Goal: Task Accomplishment & Management: Use online tool/utility

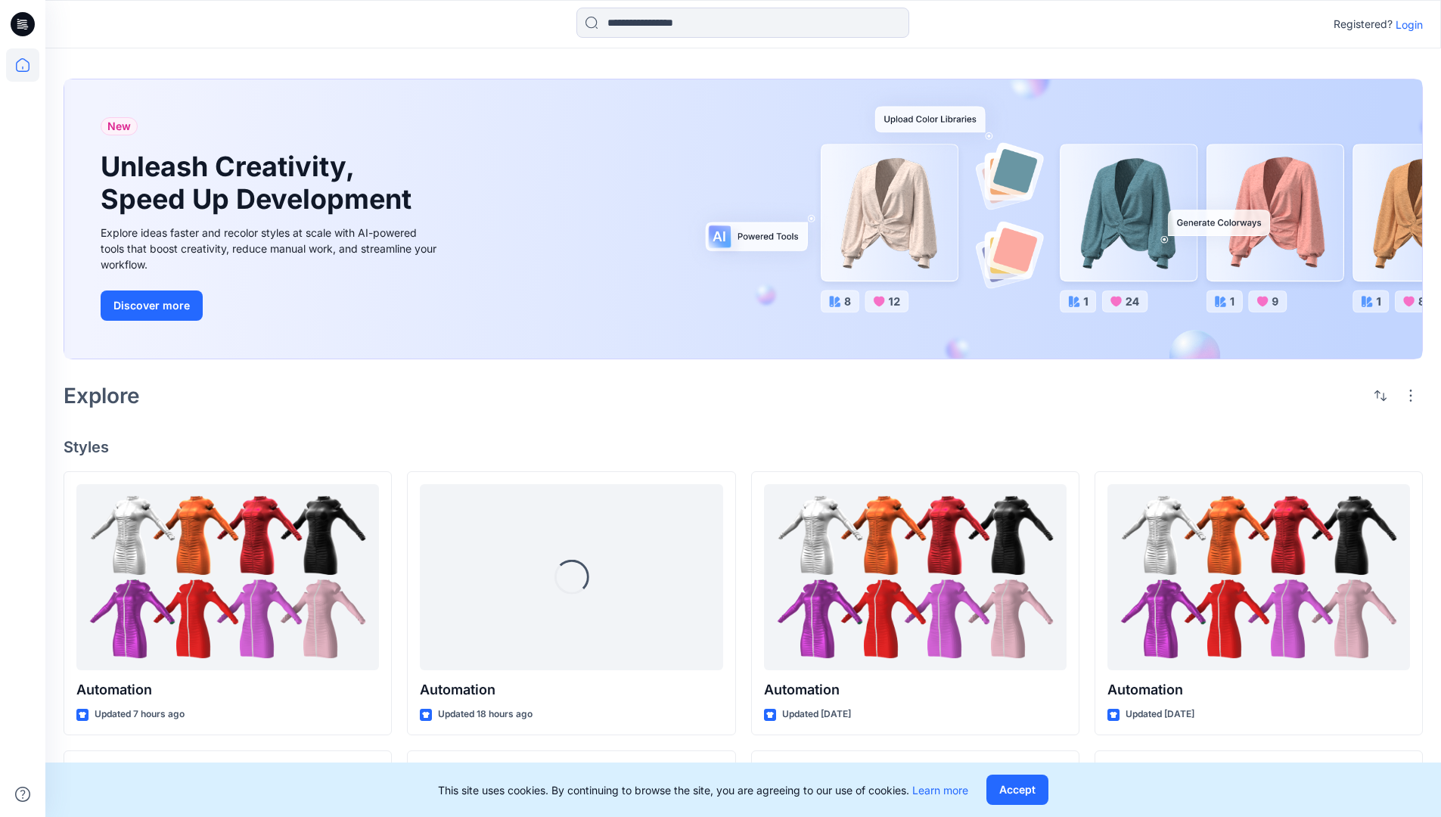
click at [1406, 24] on p "Login" at bounding box center [1409, 25] width 27 height 16
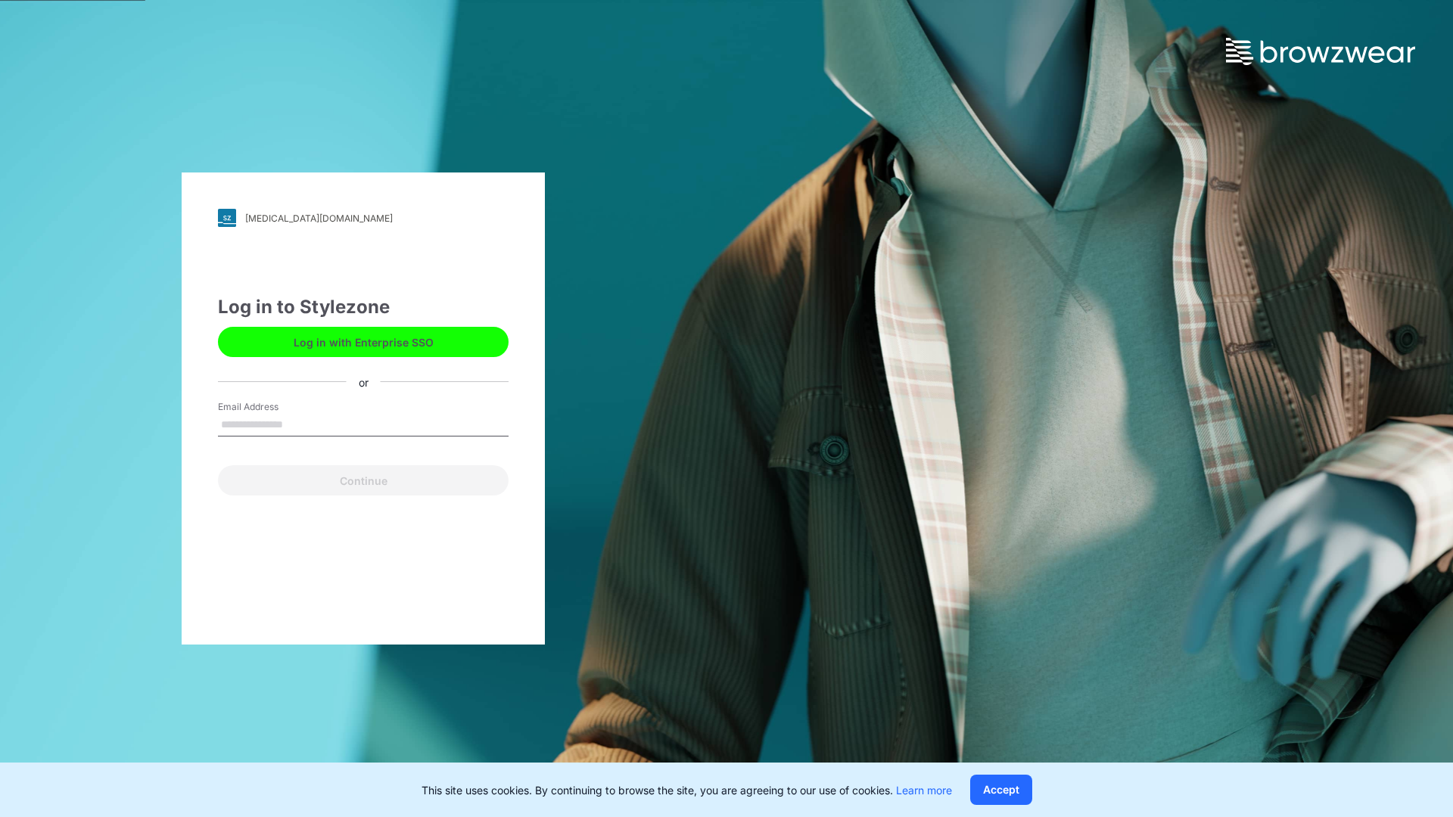
click at [299, 424] on input "Email Address" at bounding box center [363, 425] width 291 height 23
type input "**********"
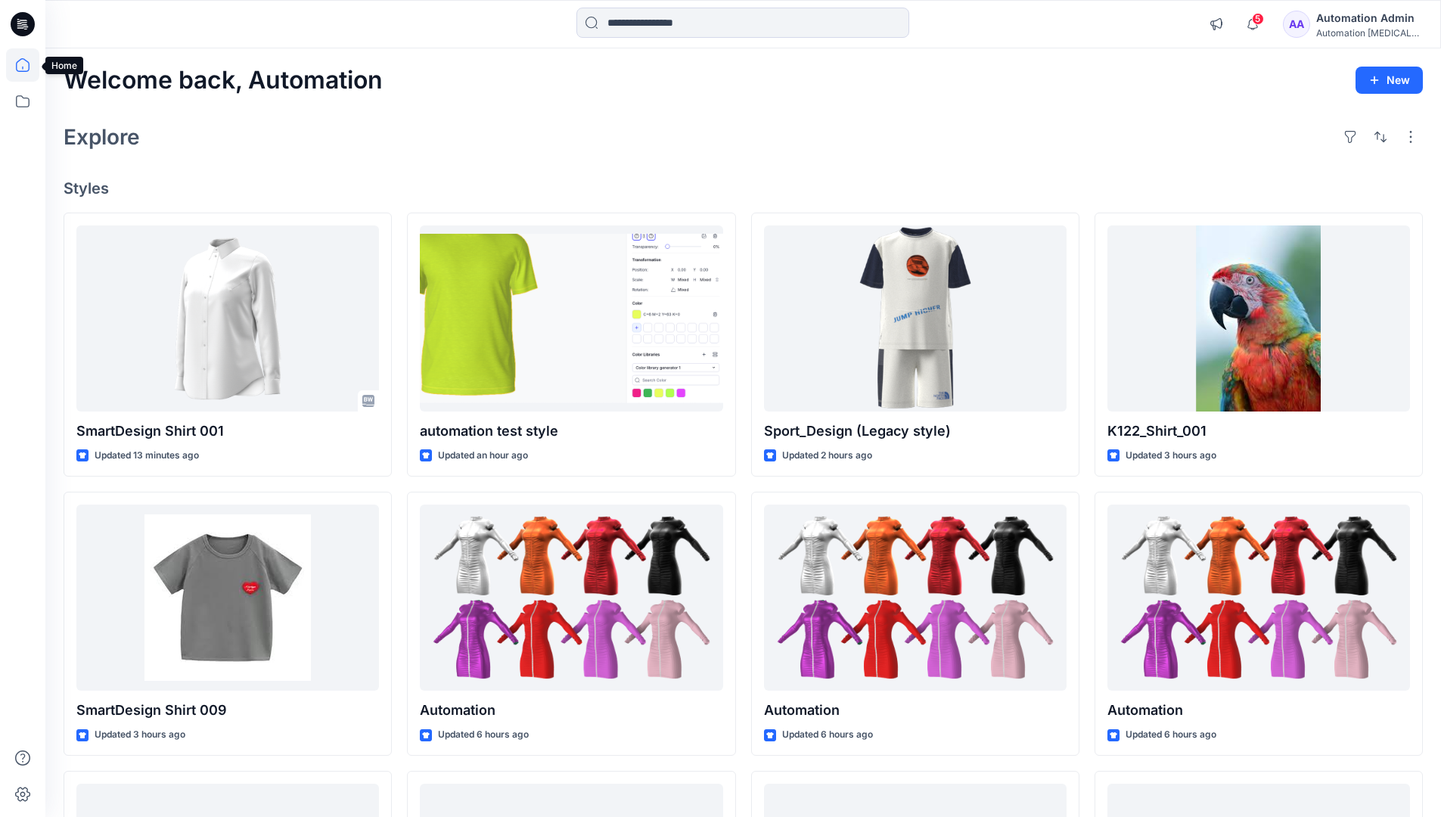
click at [29, 65] on icon at bounding box center [23, 65] width 14 height 14
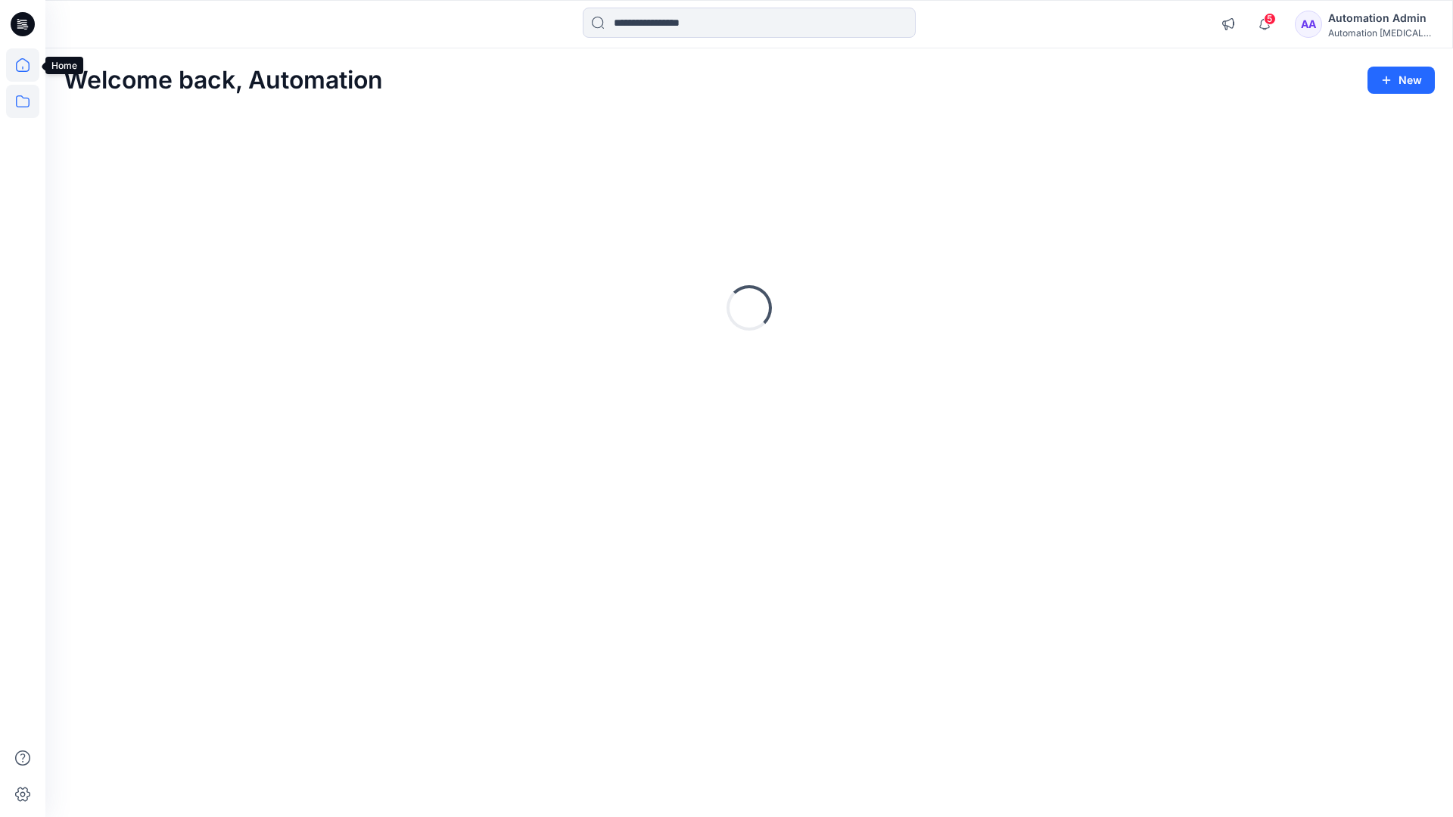
click at [26, 99] on icon at bounding box center [22, 101] width 33 height 33
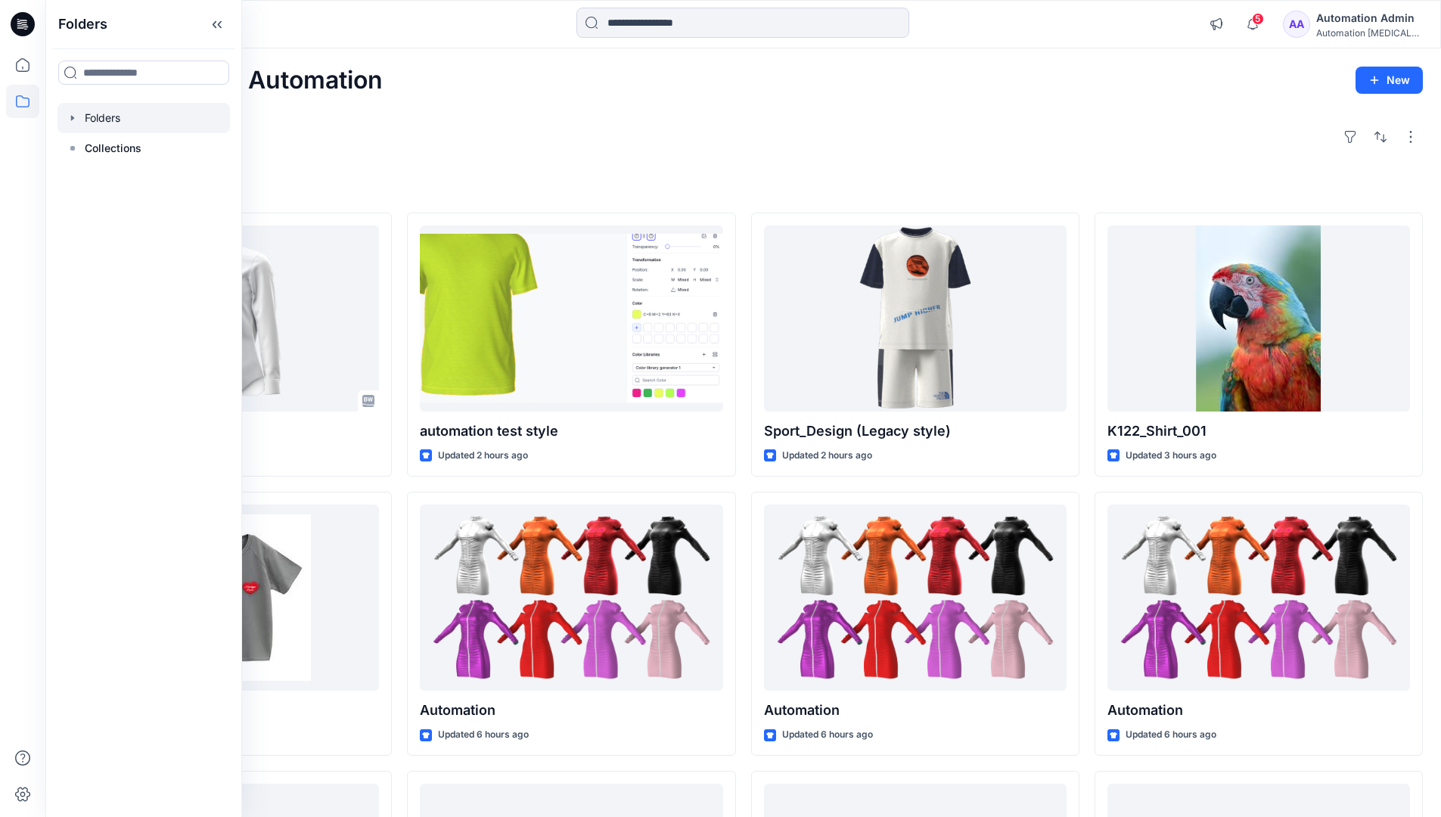
click at [111, 124] on div at bounding box center [144, 118] width 173 height 30
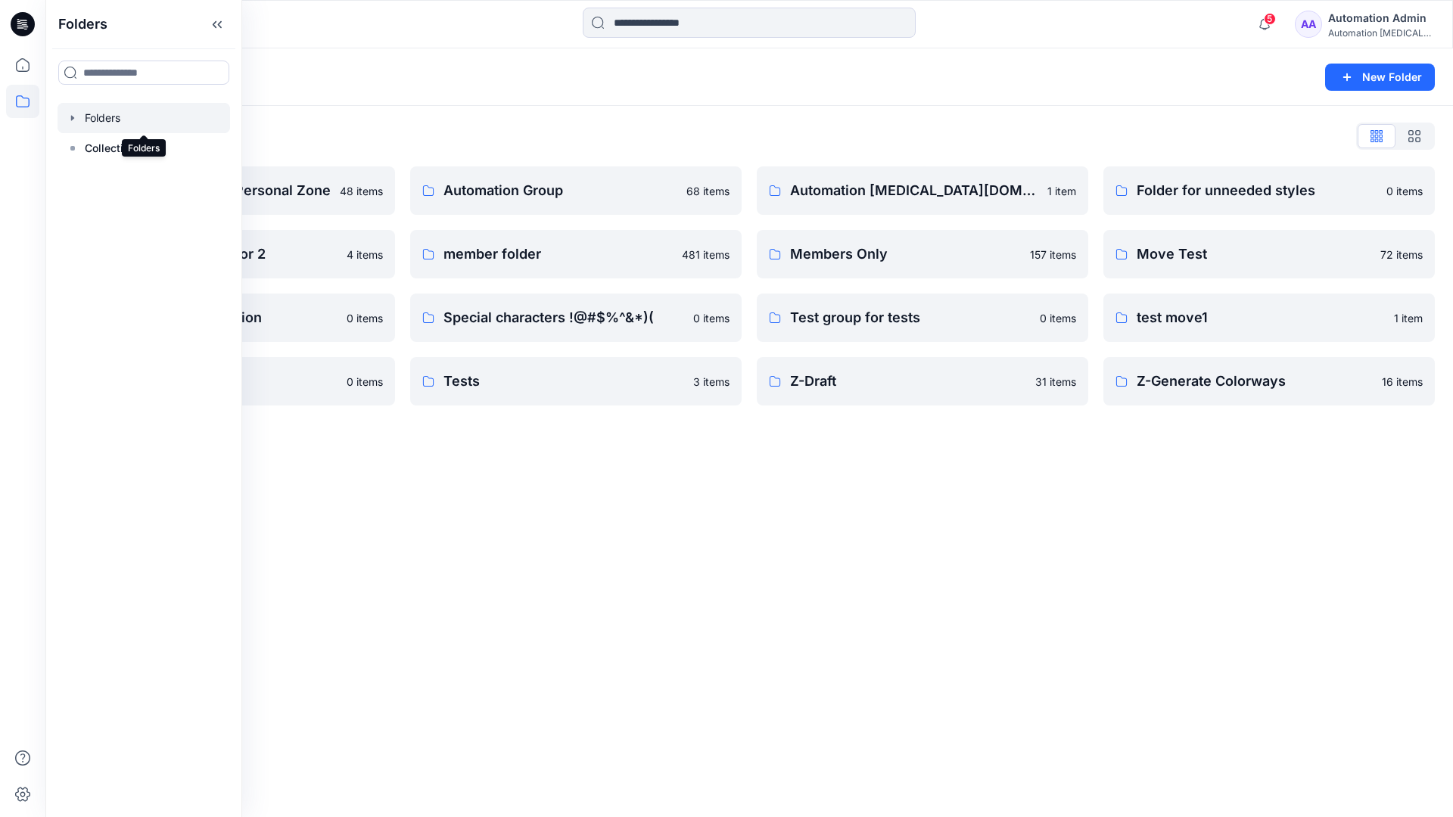
click at [632, 465] on div "Folders New Folder Folders List Automation Admin's Personal Zone 48 items Group…" at bounding box center [748, 432] width 1407 height 769
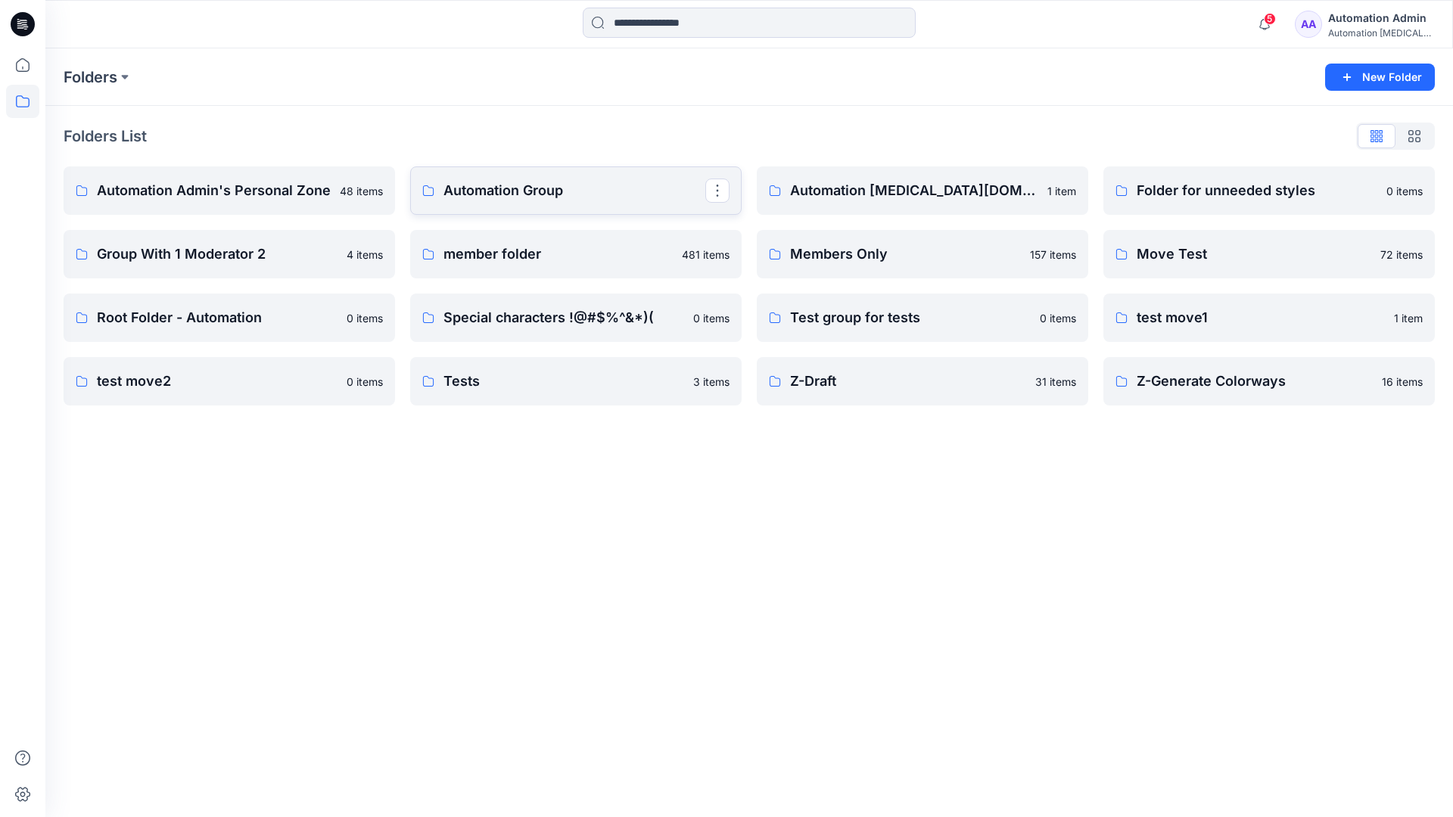
click at [531, 189] on p "Automation Group" at bounding box center [574, 190] width 262 height 21
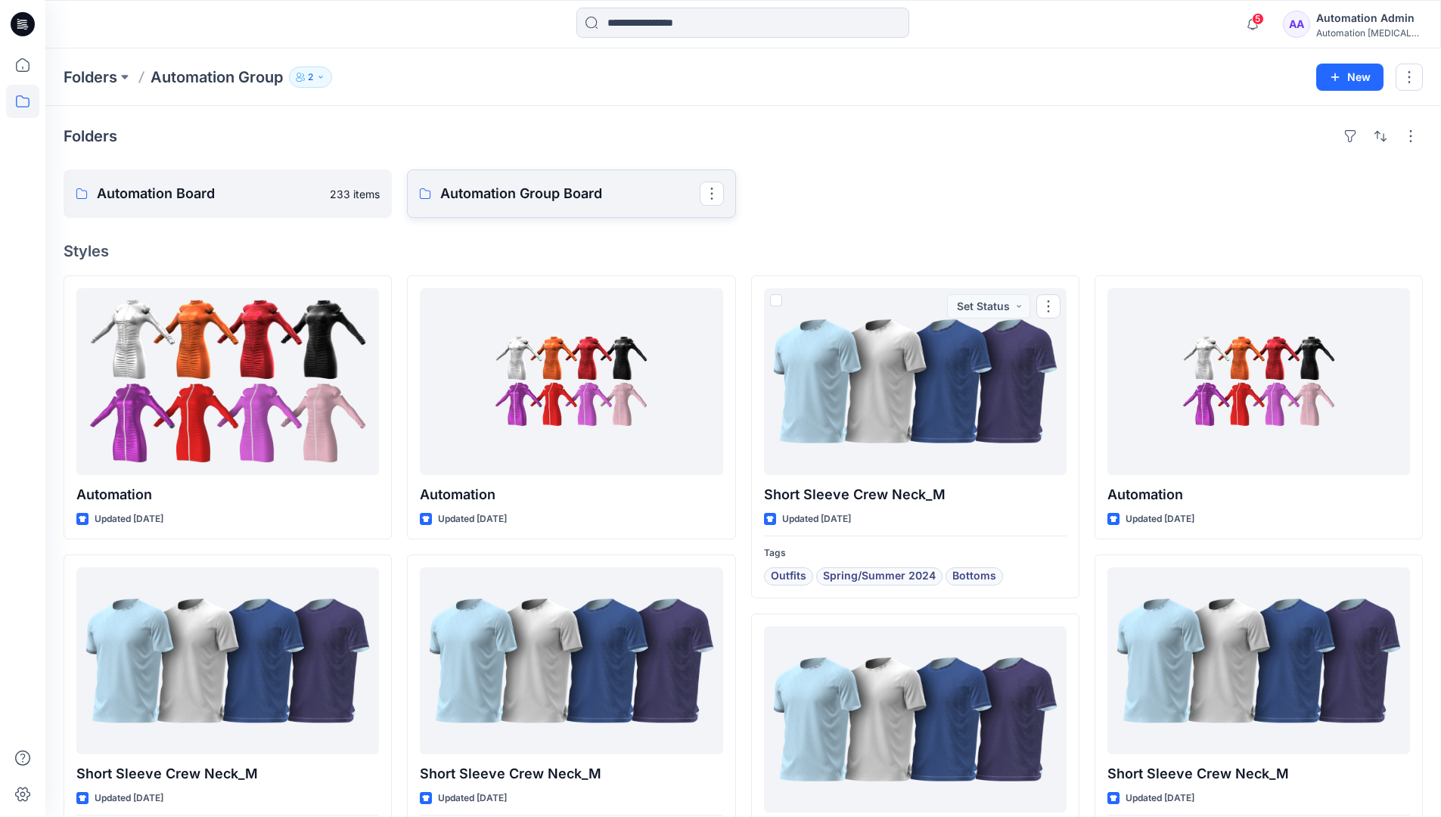
click at [554, 207] on link "Automation Group Board" at bounding box center [571, 193] width 328 height 48
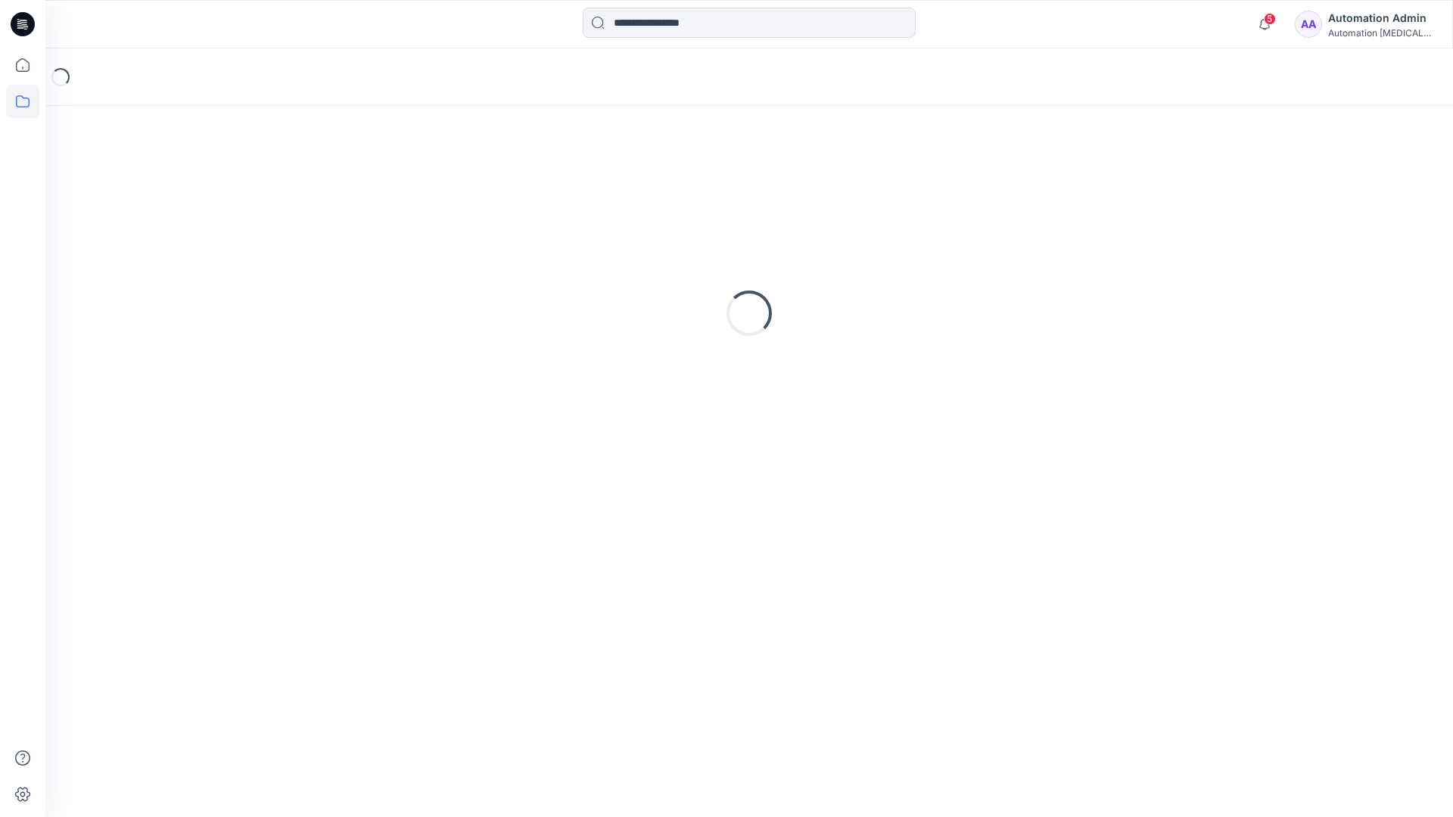
click at [21, 99] on icon at bounding box center [22, 101] width 33 height 33
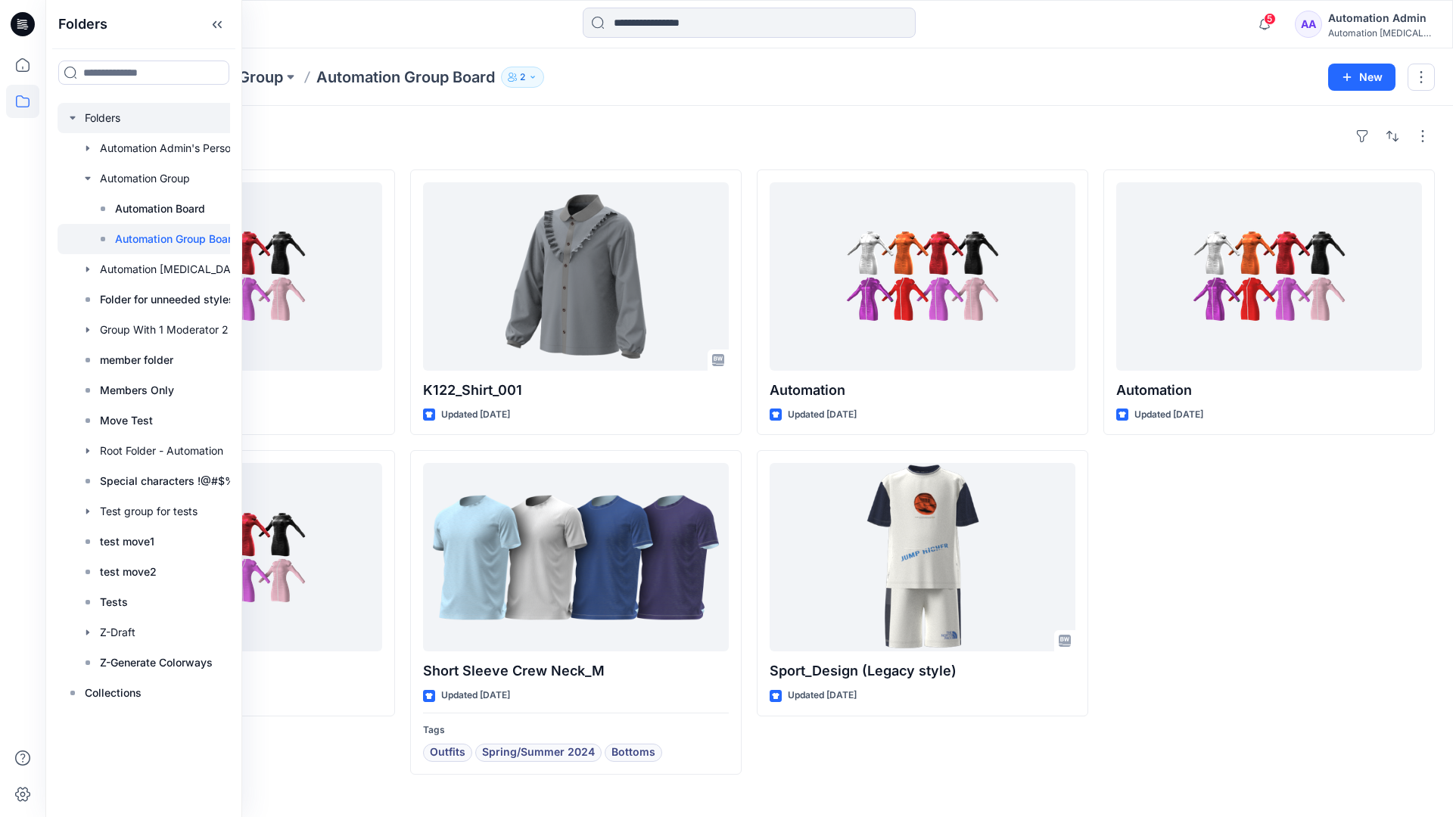
click at [92, 117] on div at bounding box center [164, 118] width 212 height 30
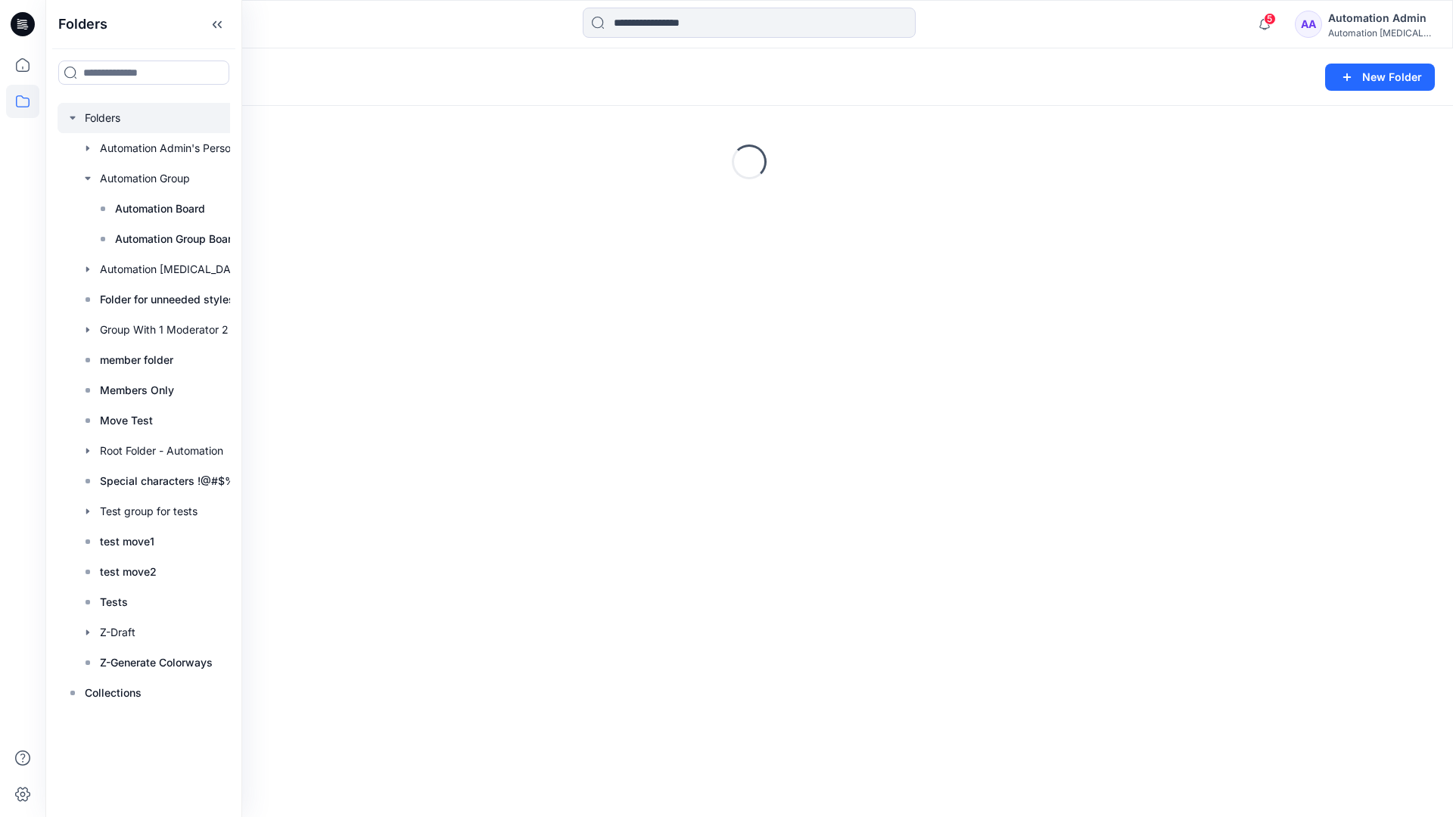
click at [73, 116] on icon "button" at bounding box center [73, 118] width 12 height 12
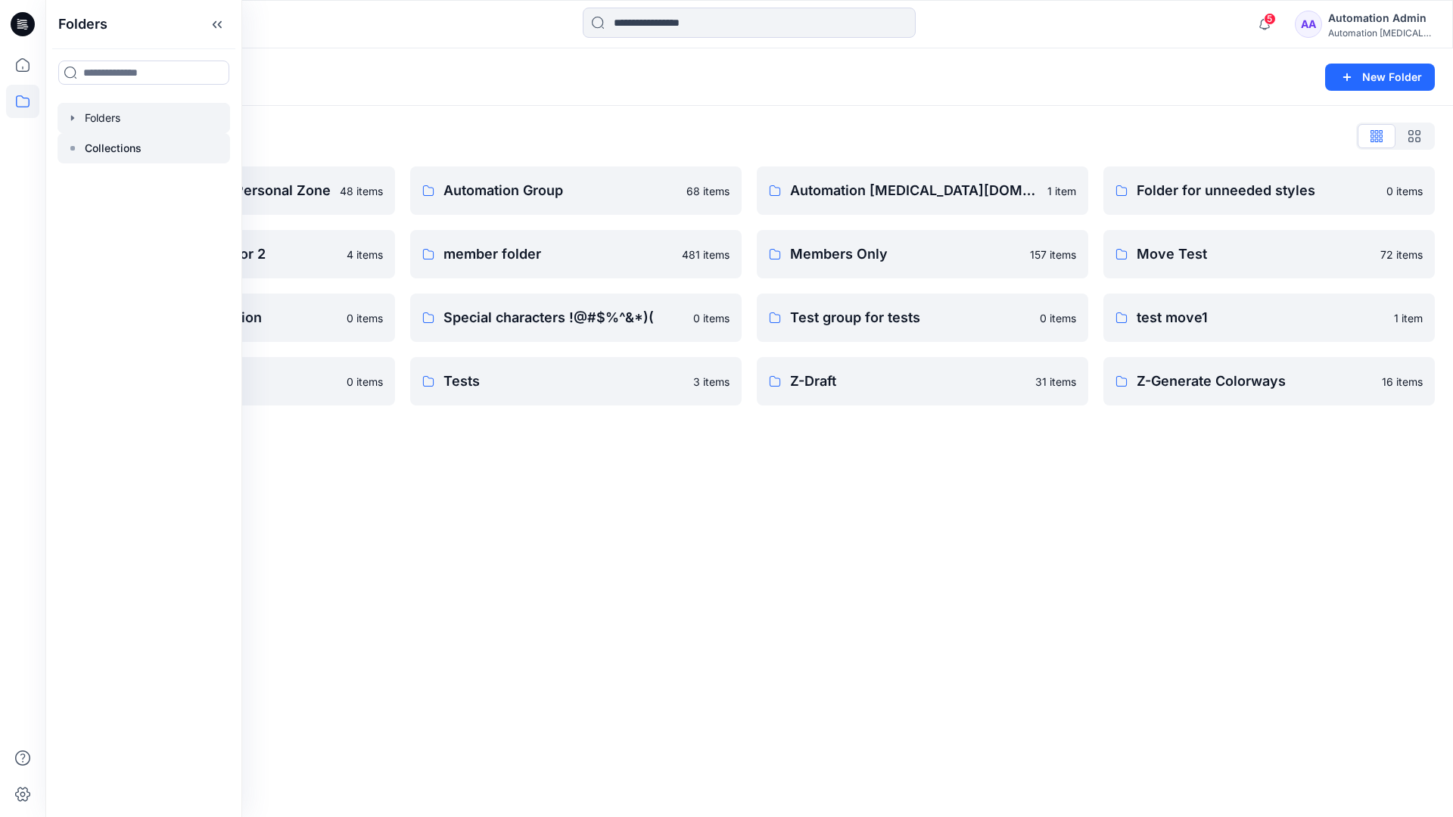
click at [98, 146] on p "Collections" at bounding box center [113, 148] width 57 height 18
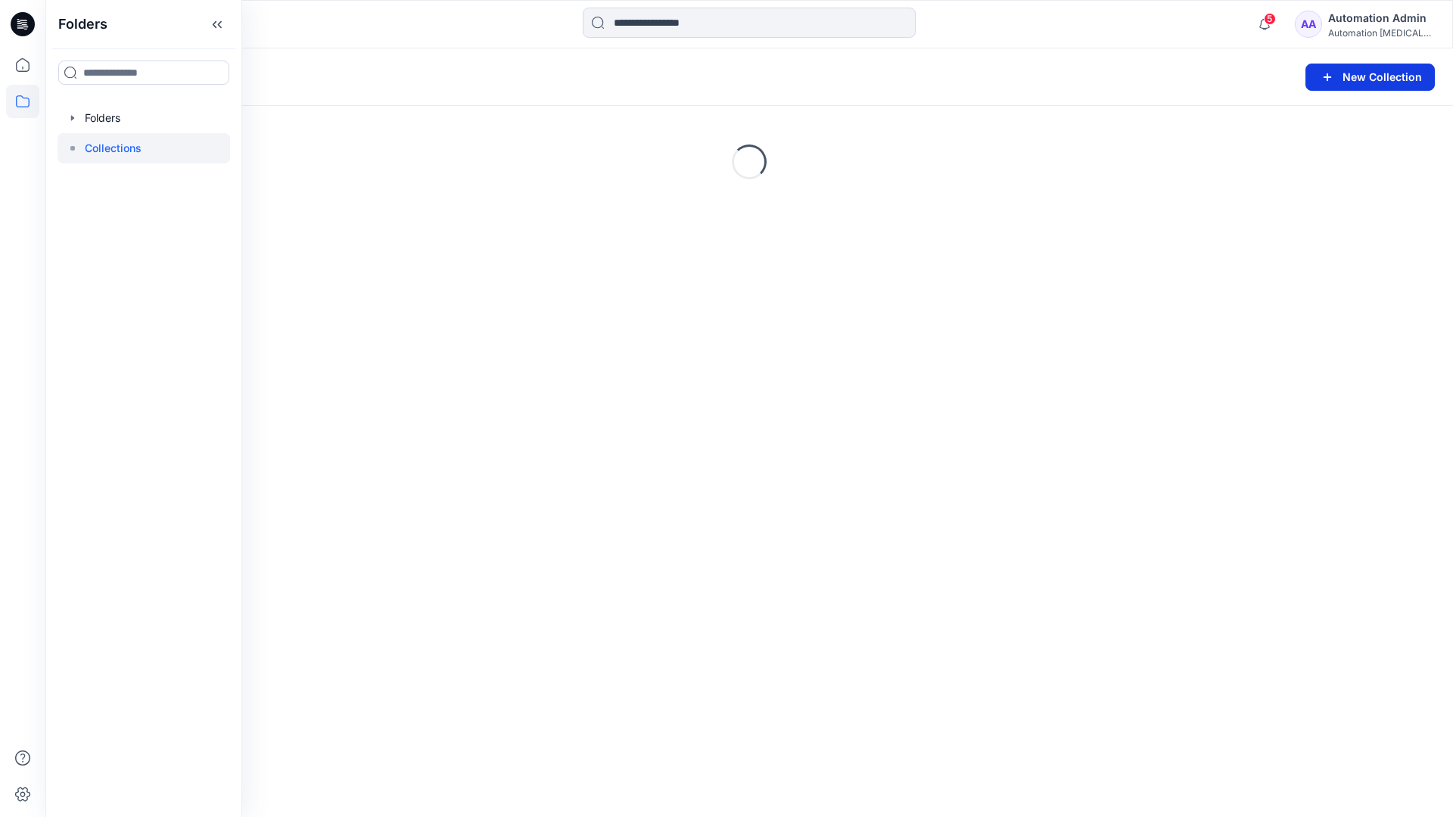
click at [1342, 79] on button "New Collection" at bounding box center [1369, 77] width 129 height 27
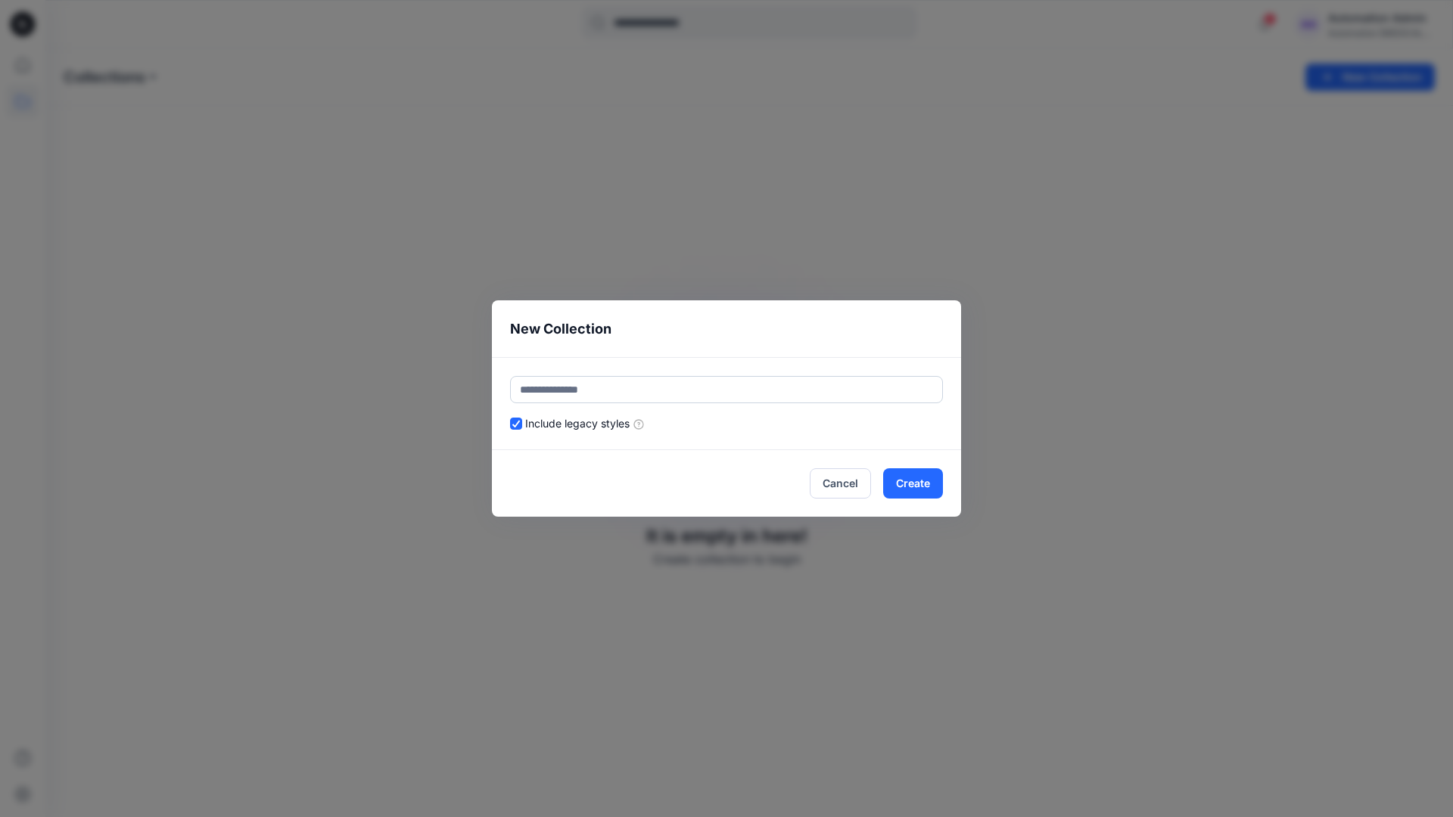
click at [679, 379] on input "text" at bounding box center [726, 389] width 433 height 27
type input "**********"
click at [923, 487] on button "Create" at bounding box center [913, 483] width 60 height 30
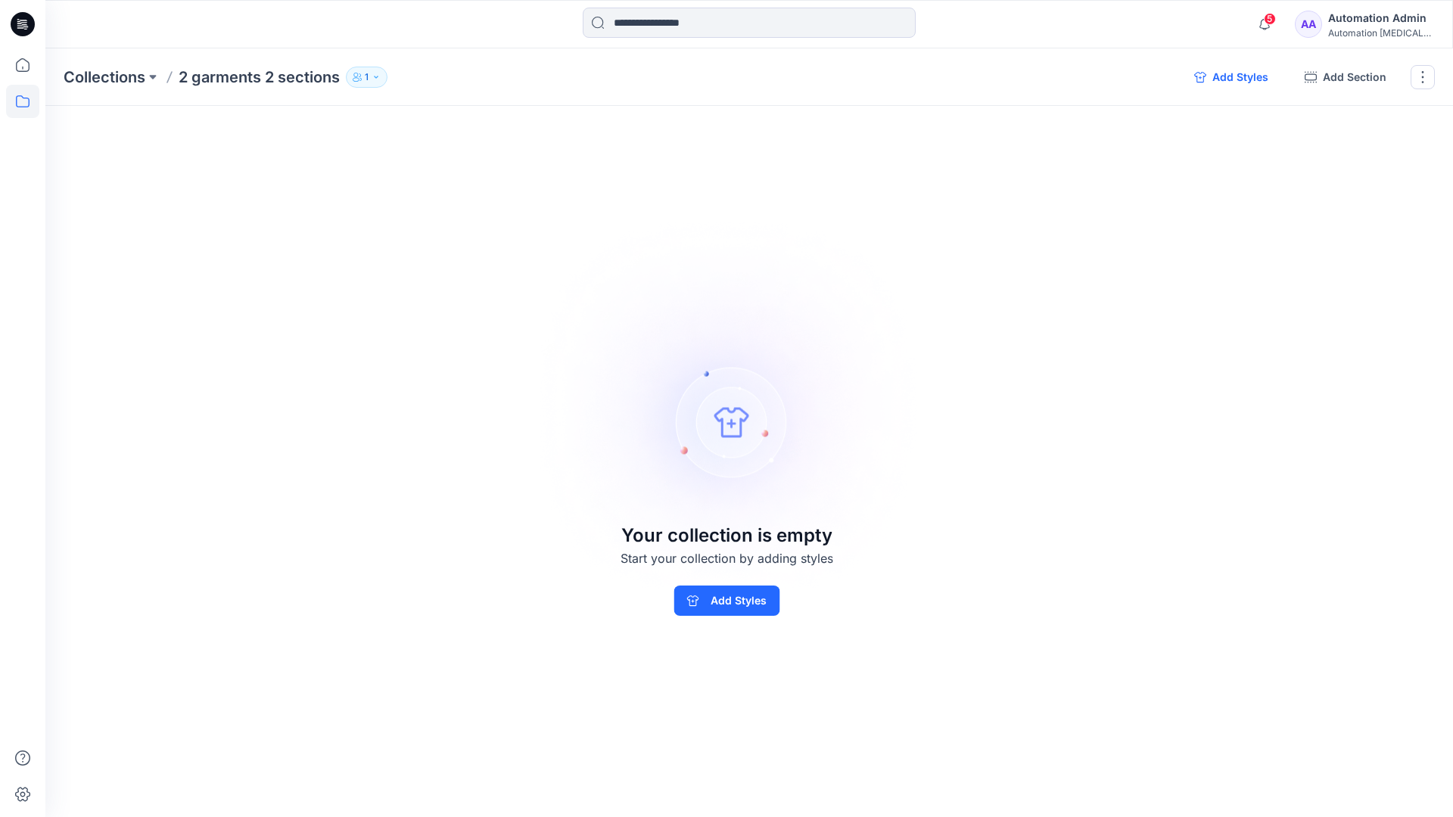
click at [1227, 80] on button "Add Styles" at bounding box center [1231, 77] width 98 height 24
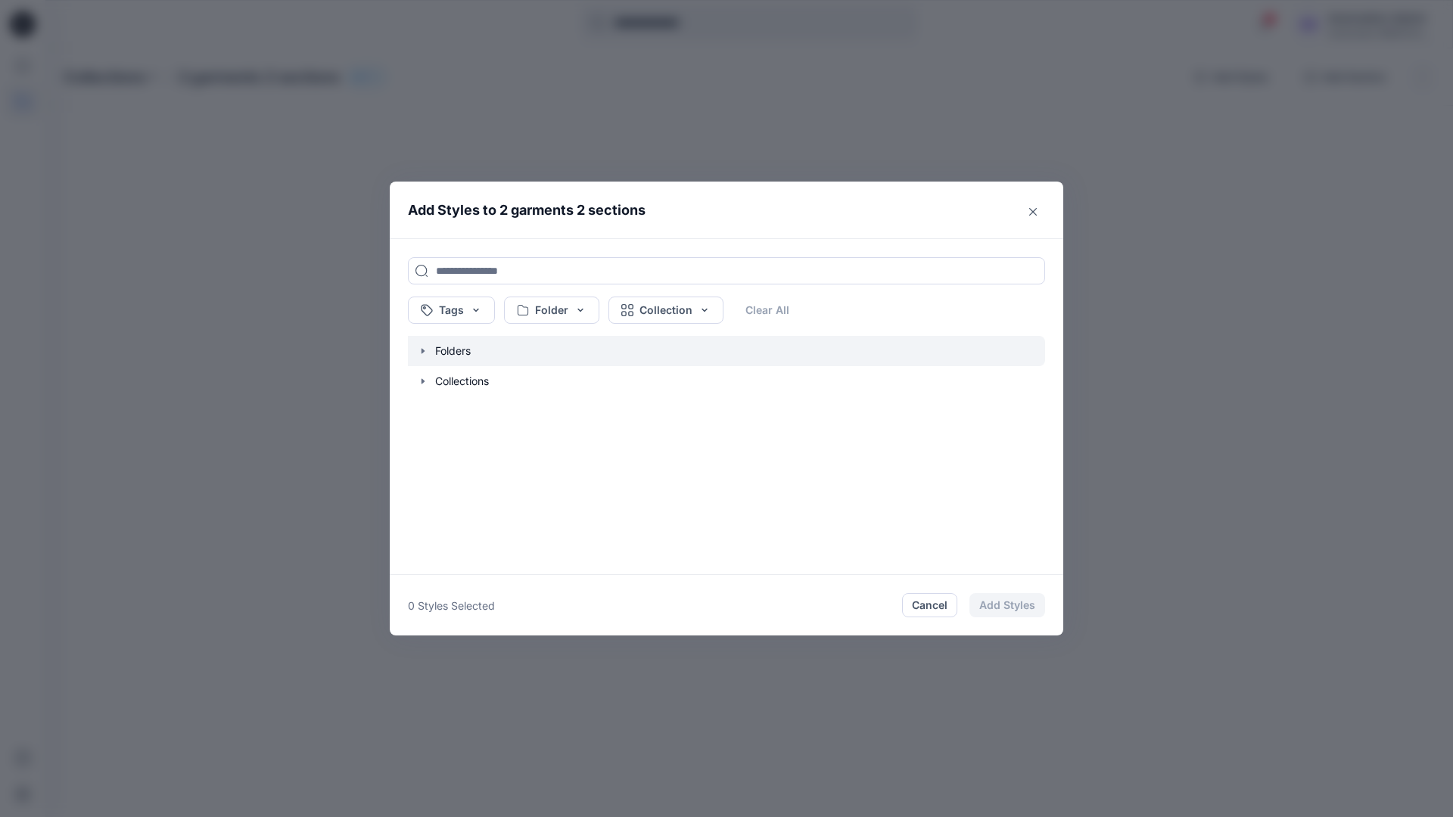
click at [422, 352] on icon "button" at bounding box center [422, 350] width 3 height 5
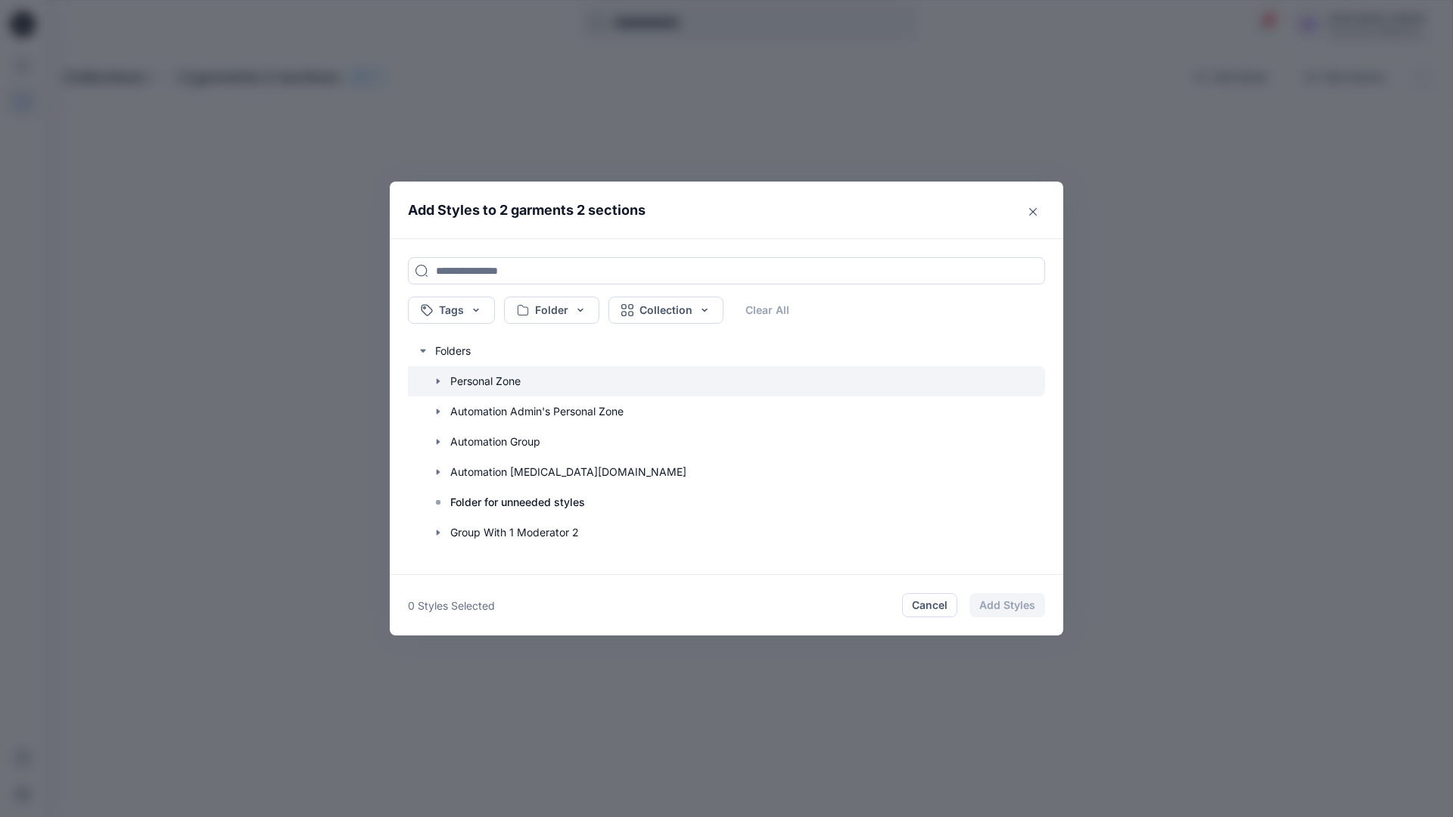
click at [436, 379] on icon "button" at bounding box center [438, 381] width 12 height 12
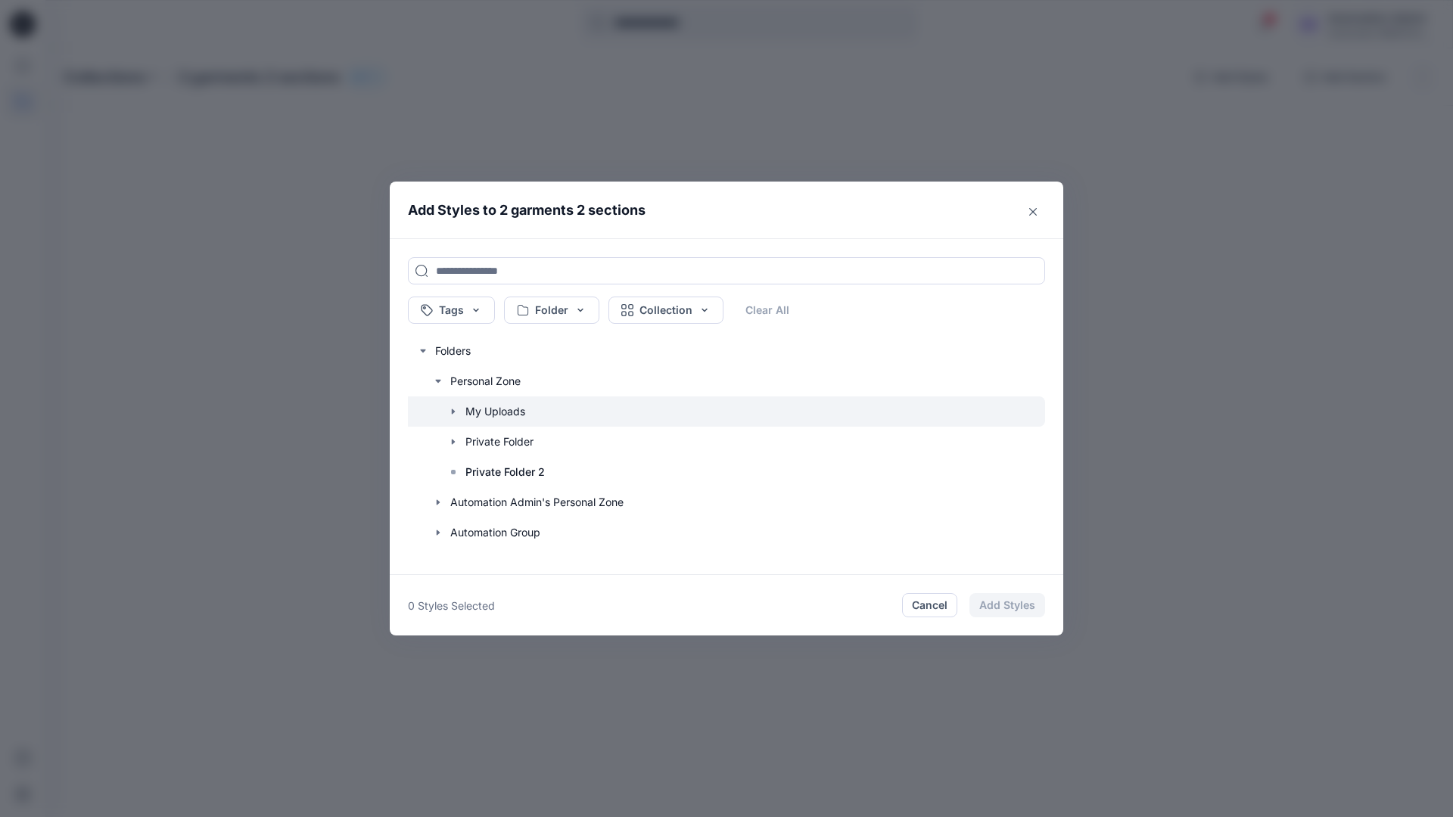
click at [453, 409] on icon "button" at bounding box center [453, 412] width 12 height 12
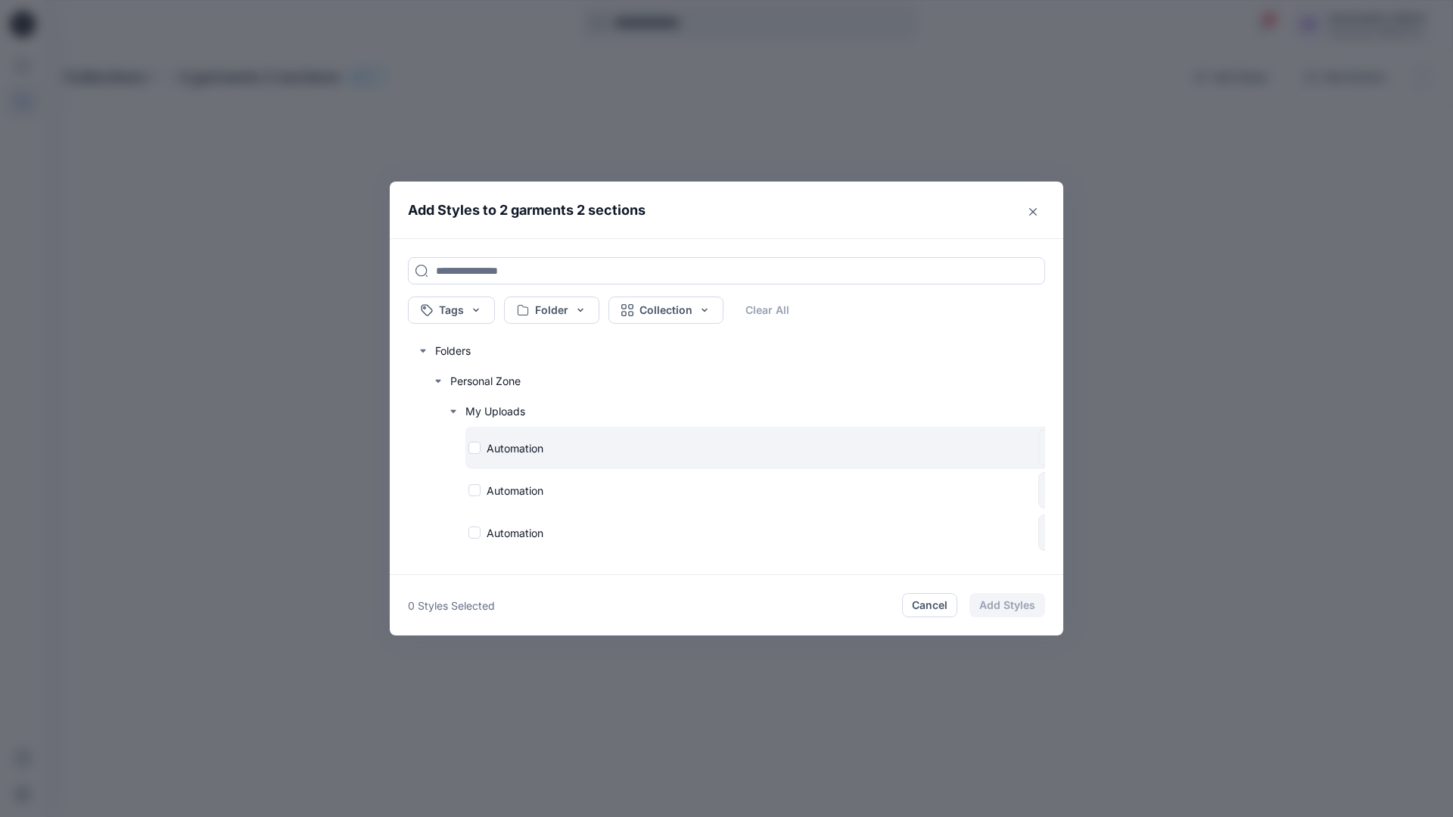
click at [474, 447] on div "Automation" at bounding box center [750, 448] width 564 height 16
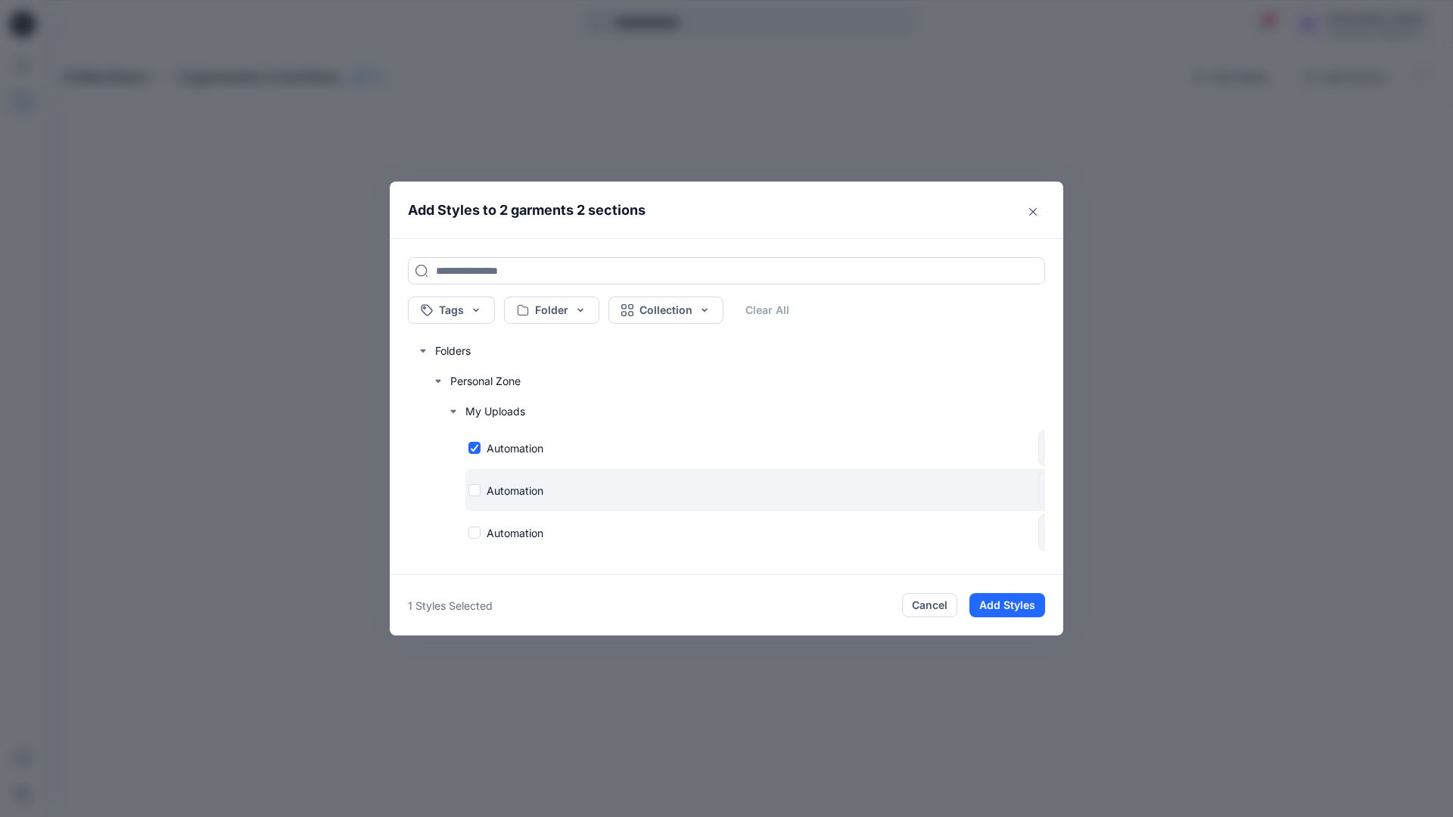
click at [475, 490] on div "Automation" at bounding box center [750, 491] width 564 height 16
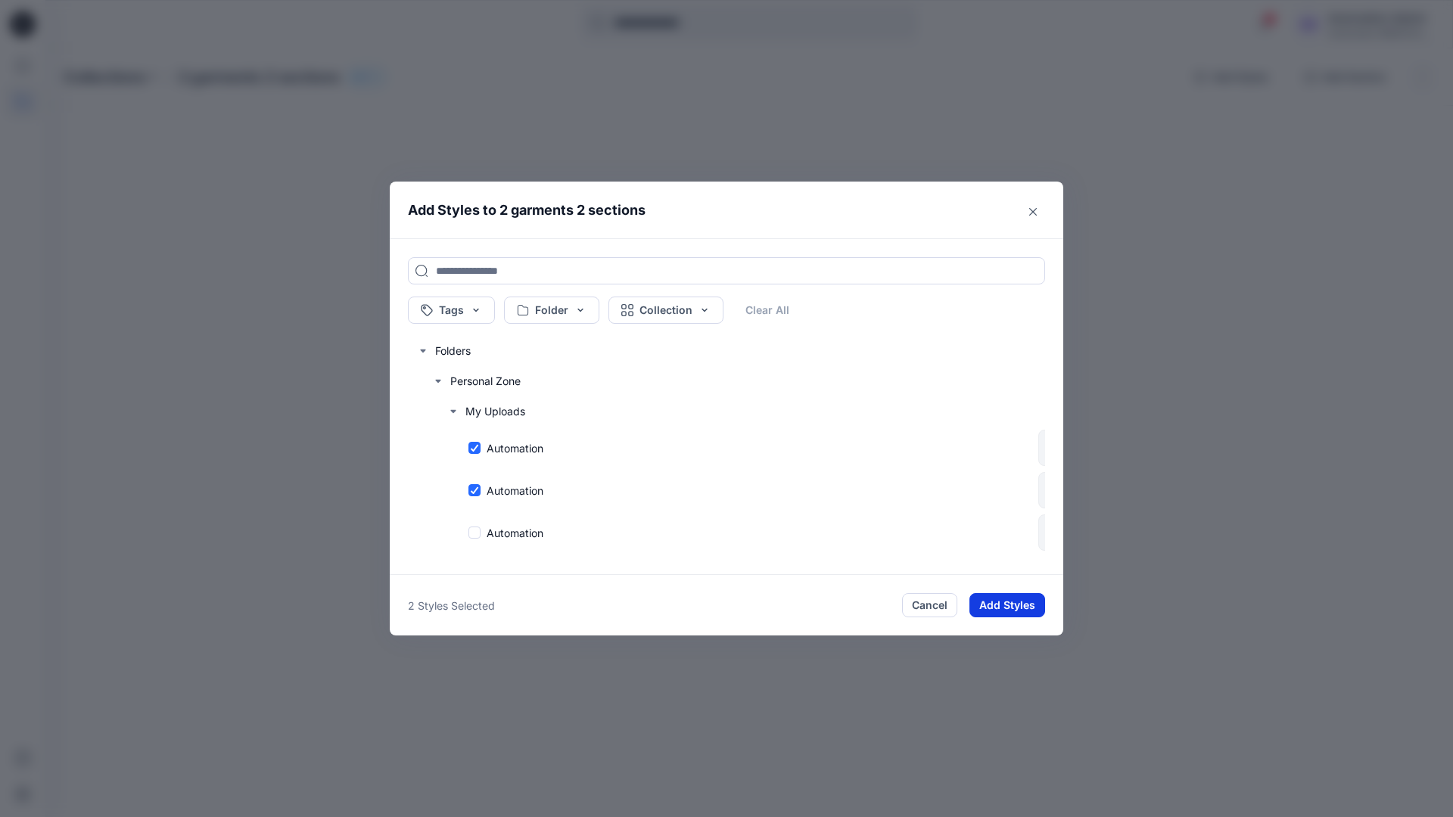
click at [1019, 601] on button "Add Styles" at bounding box center [1007, 605] width 76 height 24
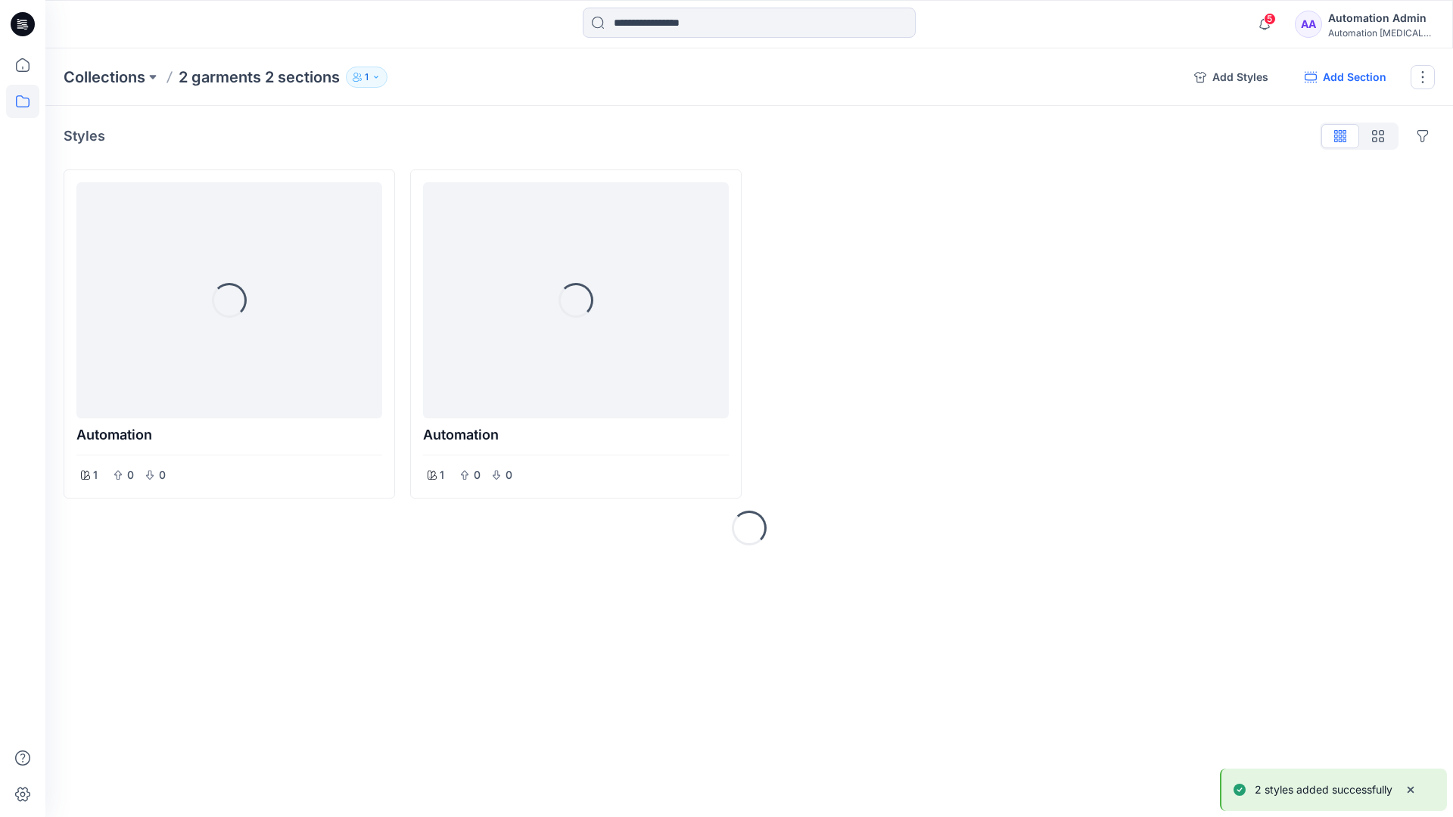
click at [1361, 78] on button "Add Section" at bounding box center [1345, 77] width 106 height 24
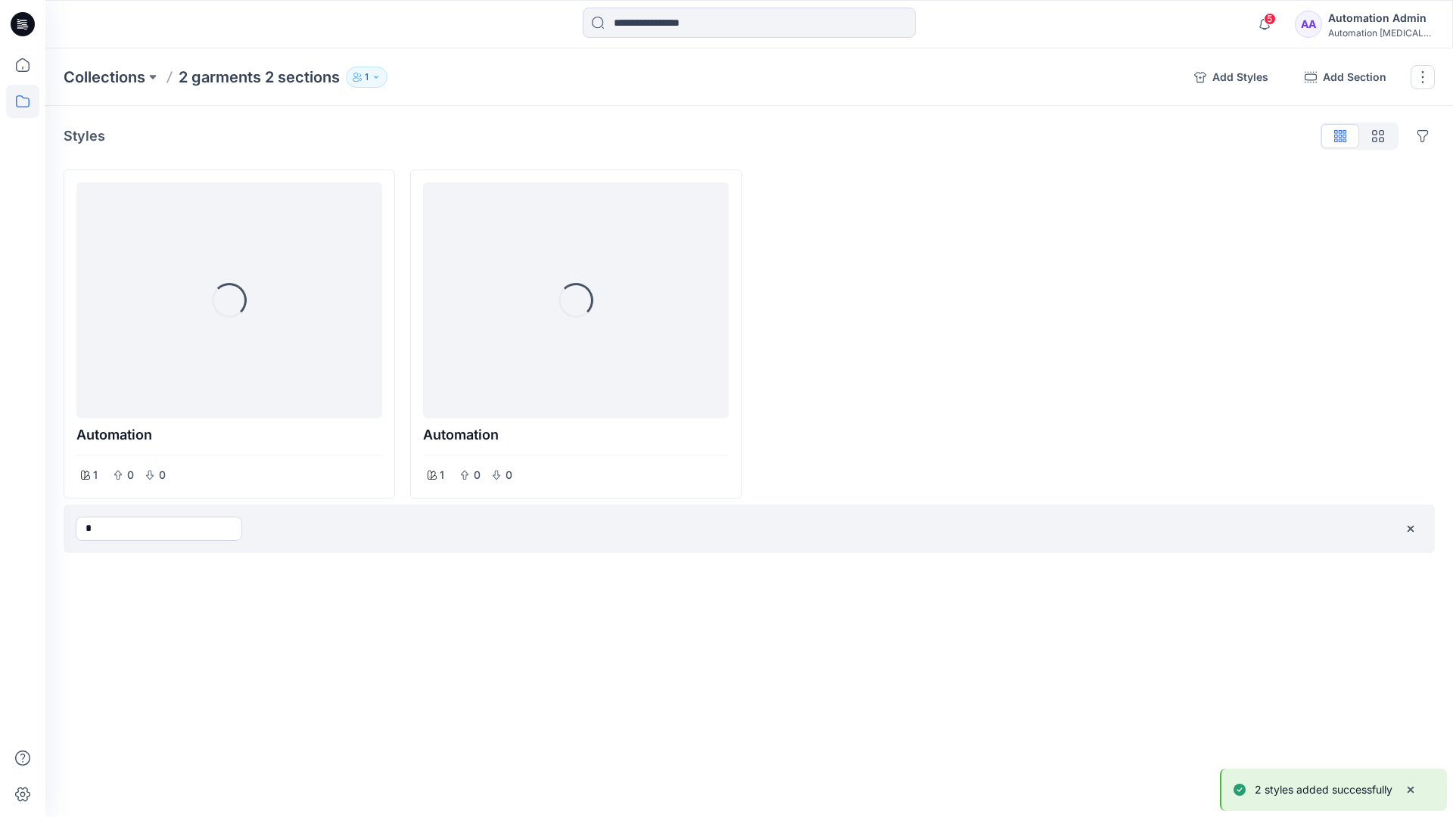
type input "*"
click at [866, 597] on div "Collections 2 garments 2 sections 1 Add Styles Add Section Rename Collection Cl…" at bounding box center [748, 432] width 1407 height 769
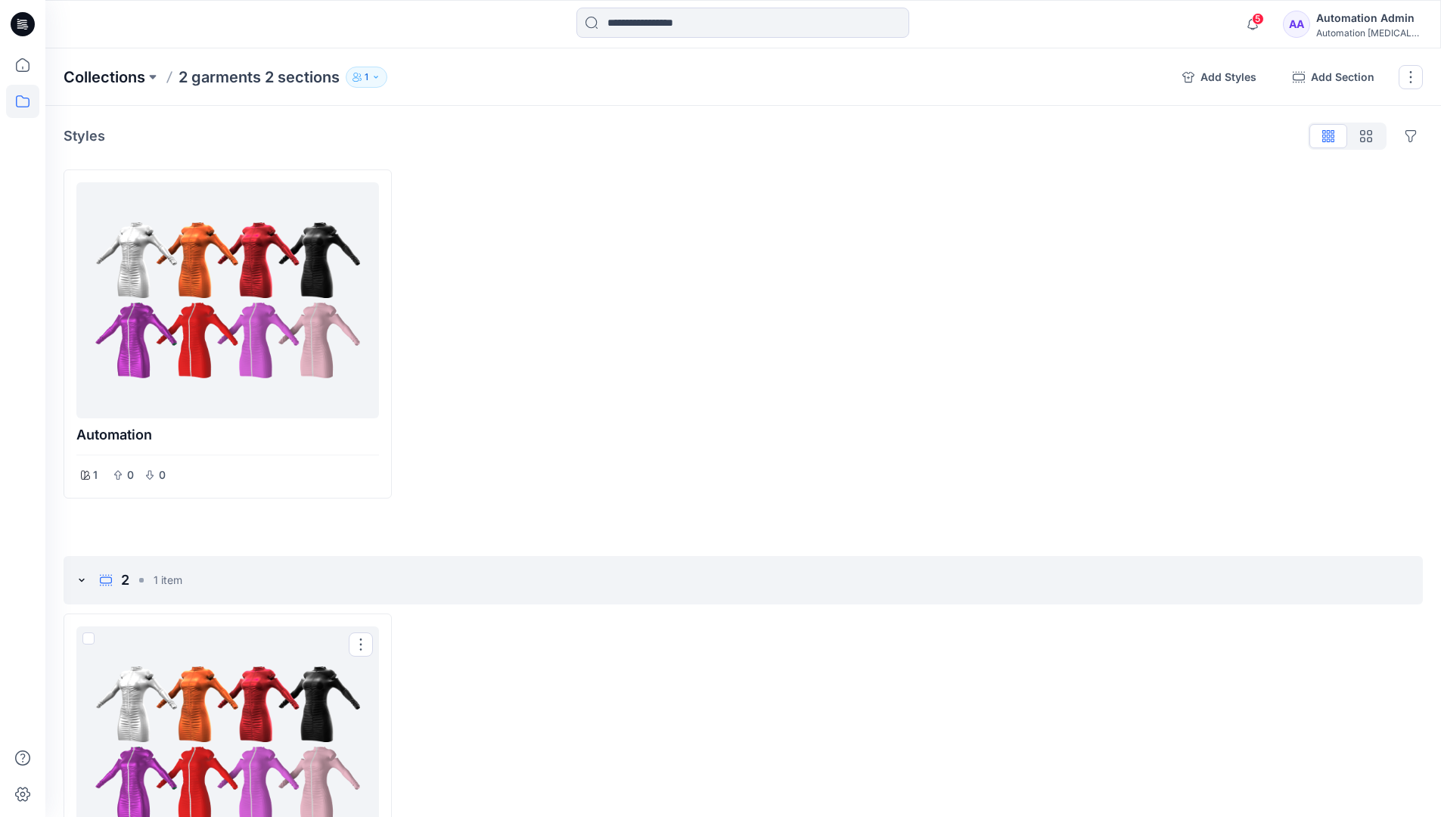
click at [120, 72] on p "Collections" at bounding box center [105, 77] width 82 height 21
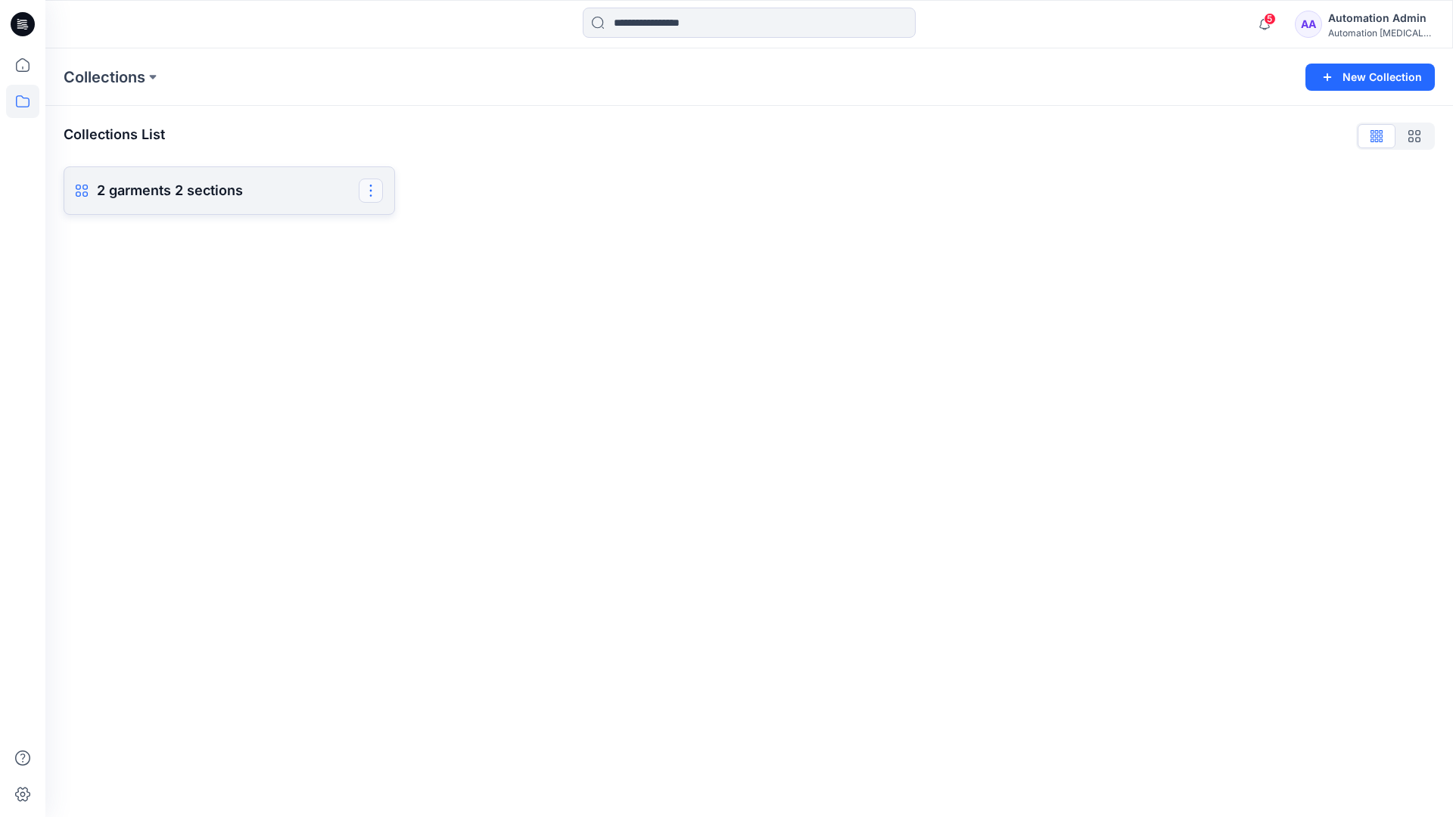
click at [378, 197] on button "button" at bounding box center [371, 191] width 24 height 24
click at [293, 329] on button "Delete Collection" at bounding box center [297, 330] width 163 height 28
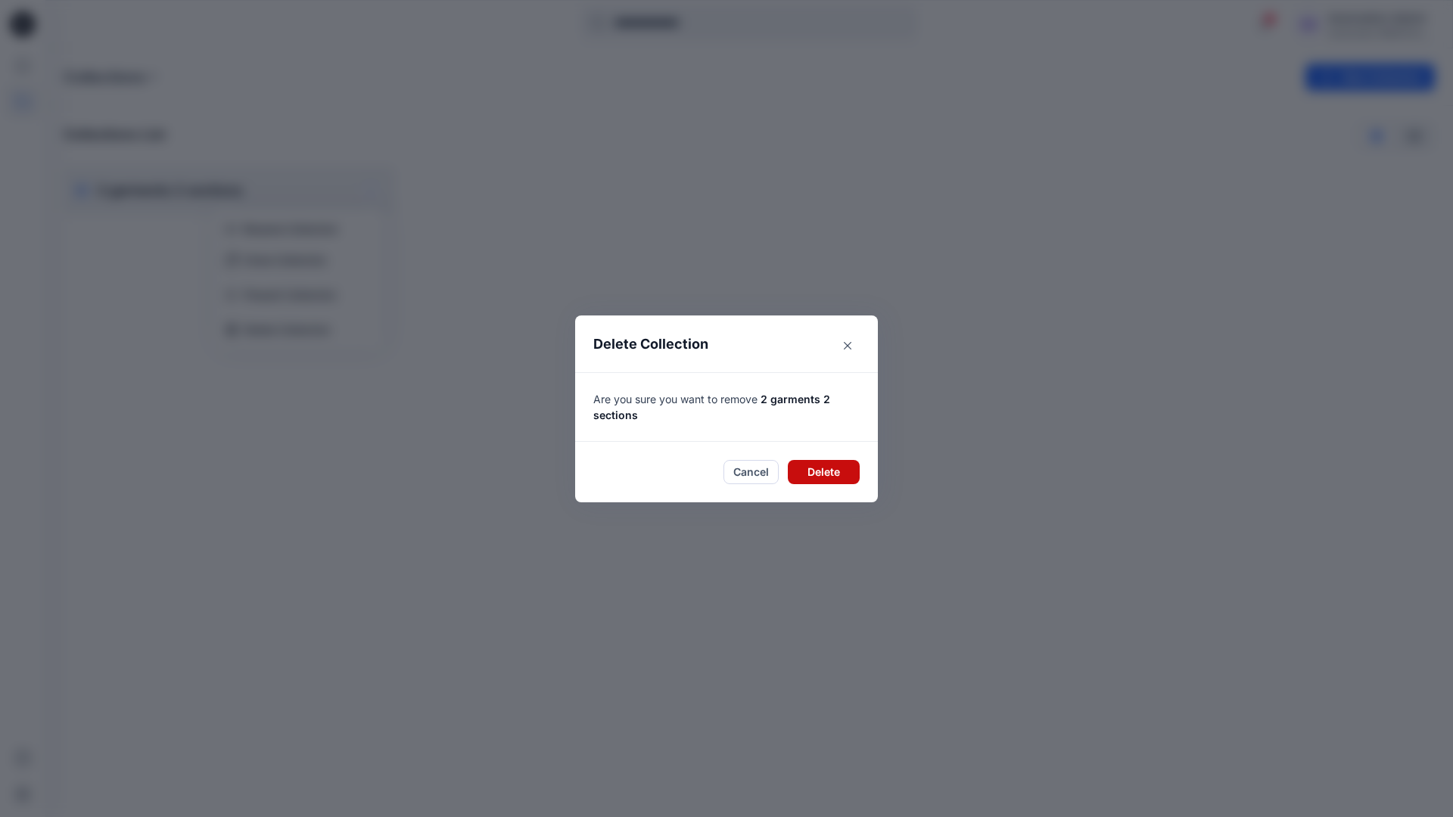
click at [825, 471] on button "Delete" at bounding box center [824, 472] width 72 height 24
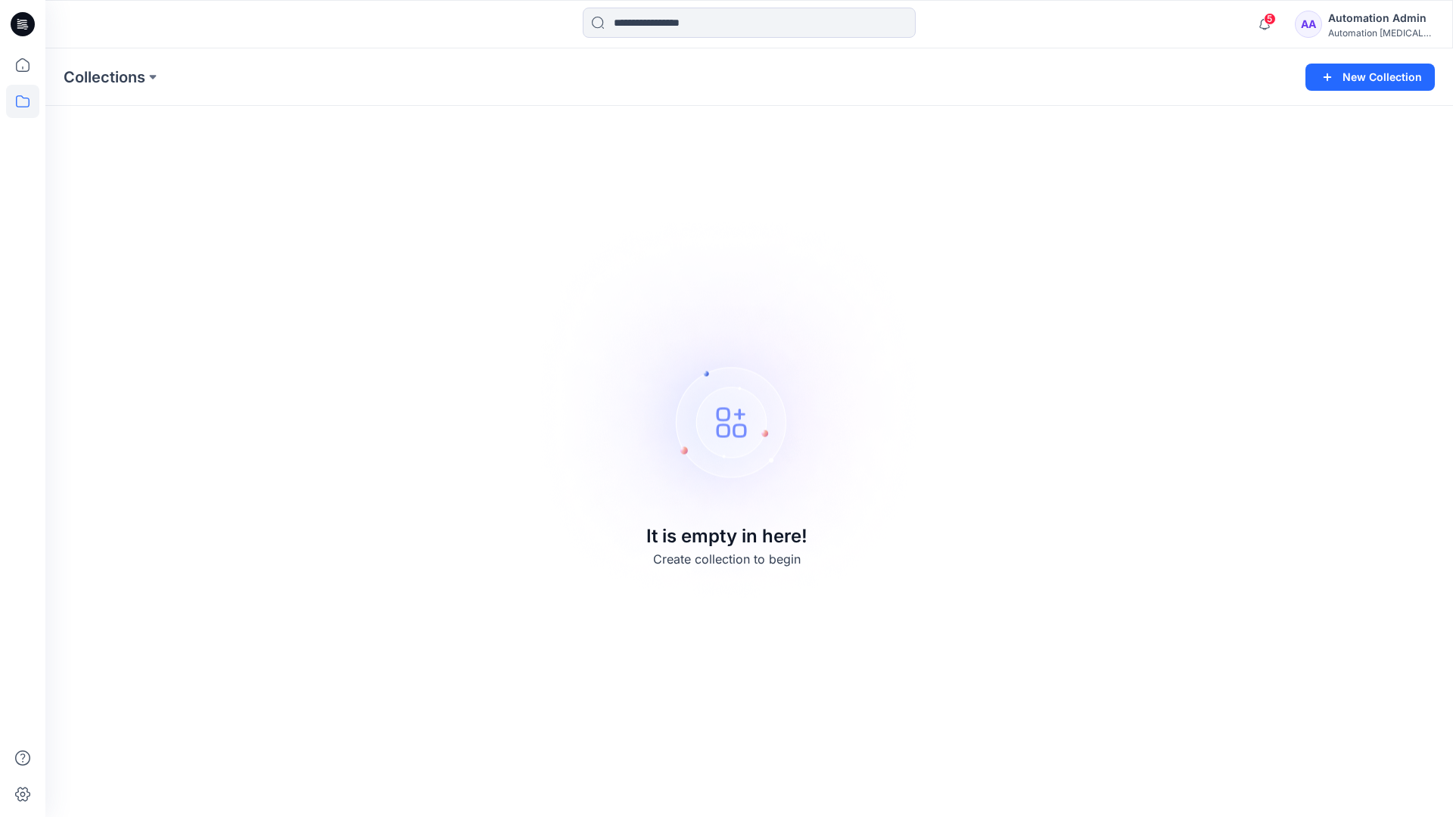
click at [1385, 29] on div "Automation testim..." at bounding box center [1381, 32] width 106 height 11
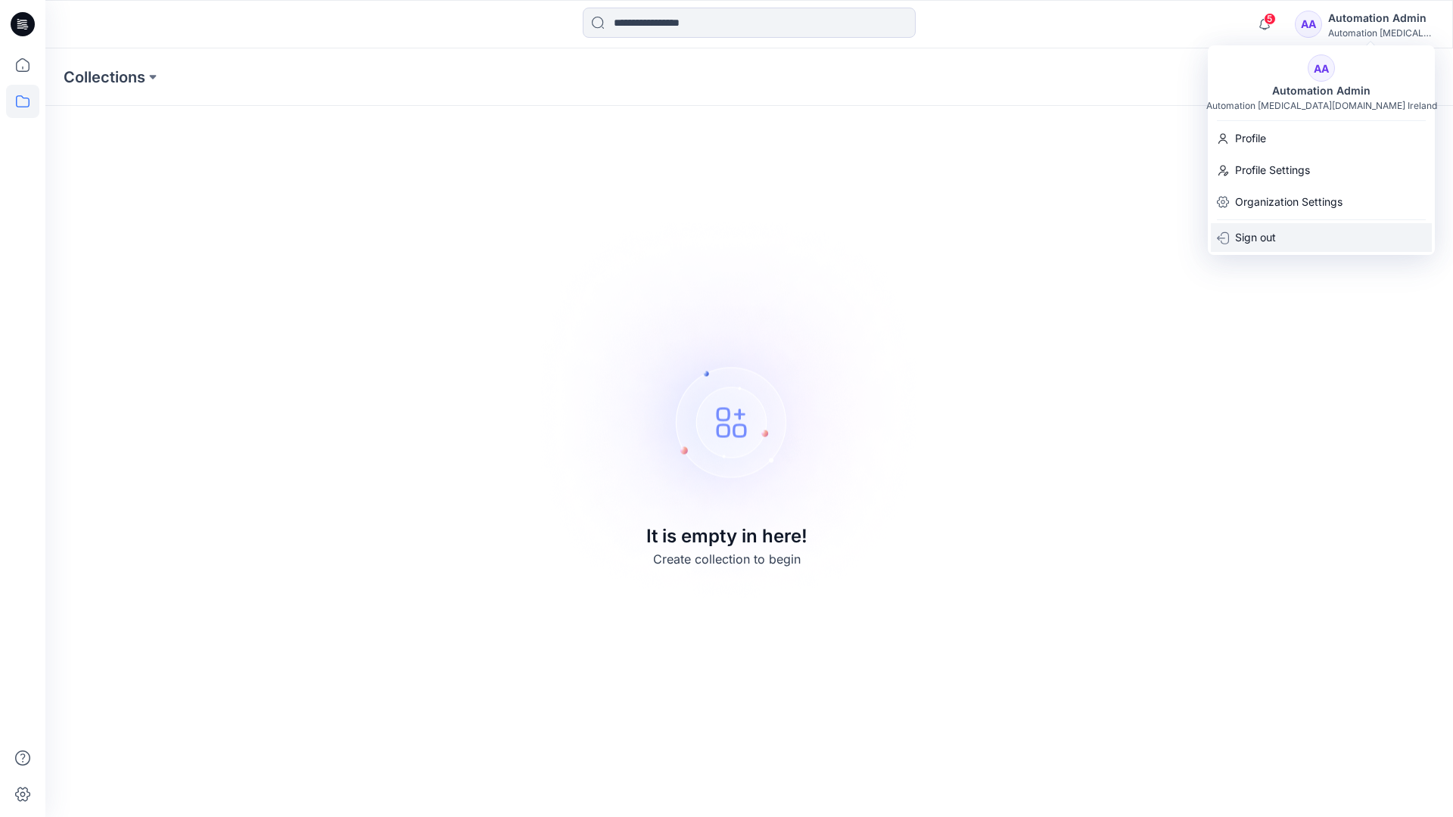
click at [1304, 244] on div "Sign out" at bounding box center [1321, 237] width 221 height 29
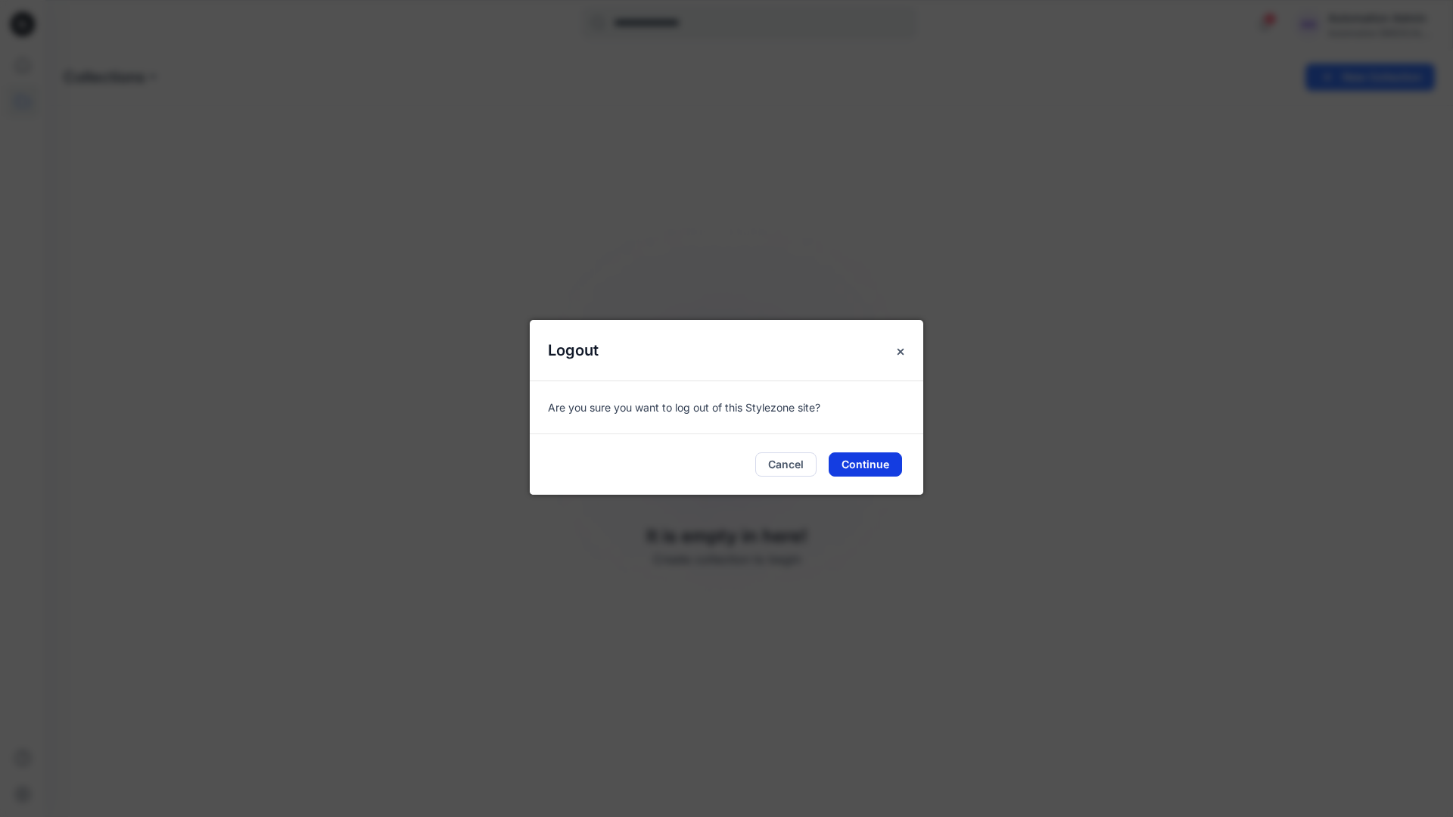
click at [873, 464] on button "Continue" at bounding box center [865, 464] width 73 height 24
